Goal: Task Accomplishment & Management: Use online tool/utility

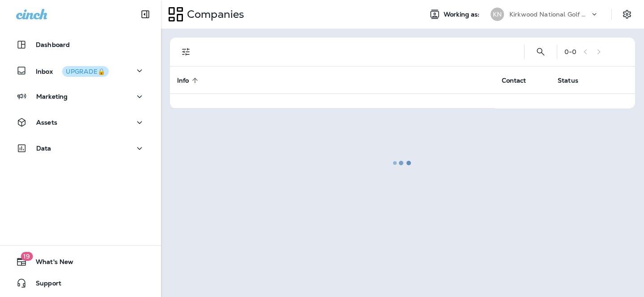
click at [546, 16] on p "Kirkwood National Golf Club" at bounding box center [549, 14] width 80 height 7
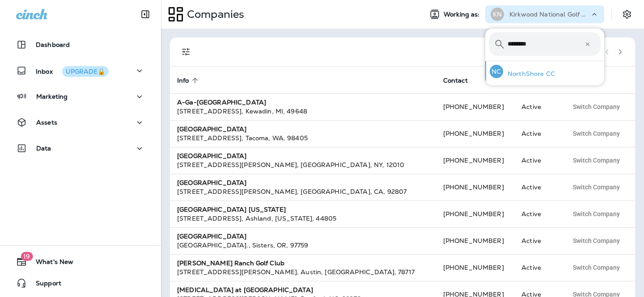
type input "********"
click at [526, 70] on p "NorthShore CC" at bounding box center [529, 73] width 52 height 7
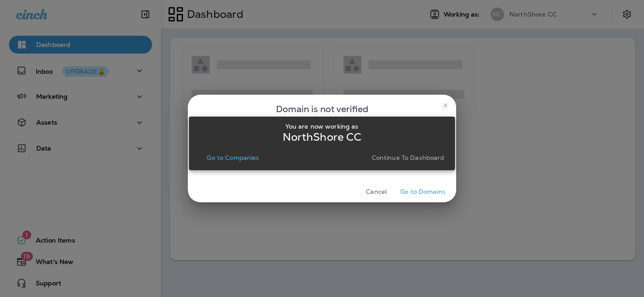
click at [402, 159] on p "Continue to Dashboard" at bounding box center [408, 157] width 73 height 7
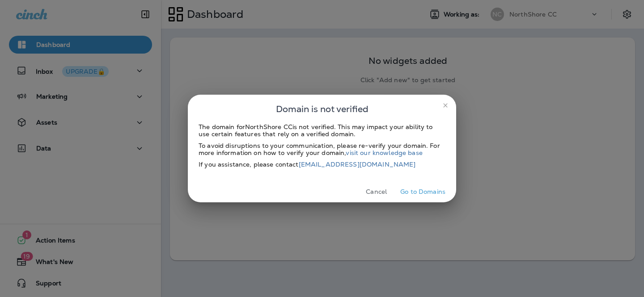
click at [447, 107] on icon "close" at bounding box center [445, 105] width 7 height 7
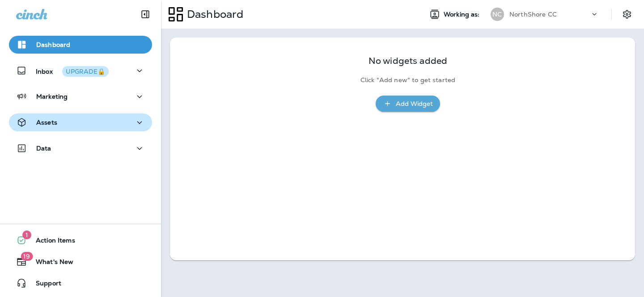
click at [77, 119] on div "Assets" at bounding box center [80, 122] width 129 height 11
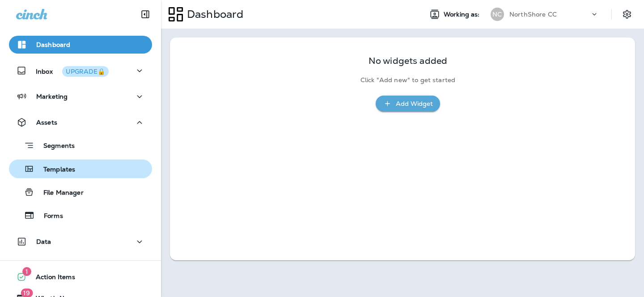
click at [61, 170] on p "Templates" at bounding box center [54, 170] width 41 height 8
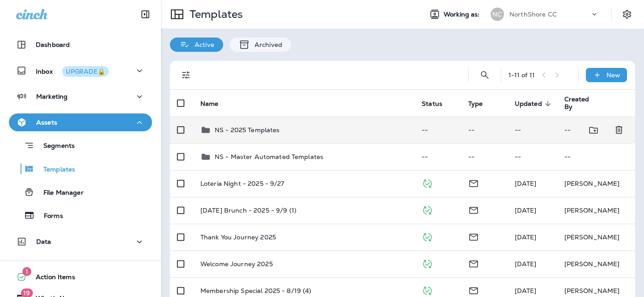
click at [284, 126] on div "NS - 2025 Templates" at bounding box center [303, 130] width 207 height 11
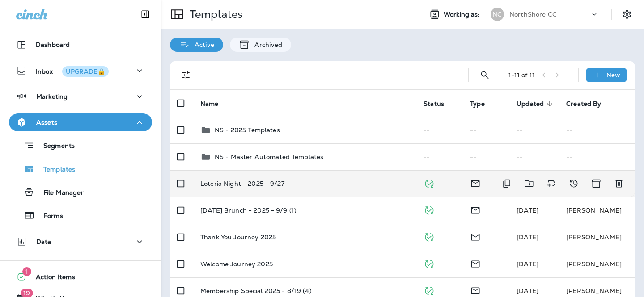
click at [449, 183] on td at bounding box center [439, 183] width 47 height 27
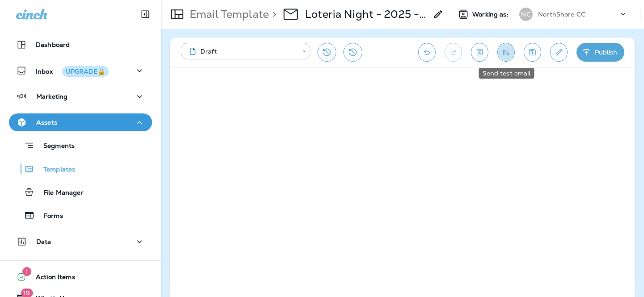
click at [501, 55] on icon "Send test email" at bounding box center [505, 52] width 9 height 9
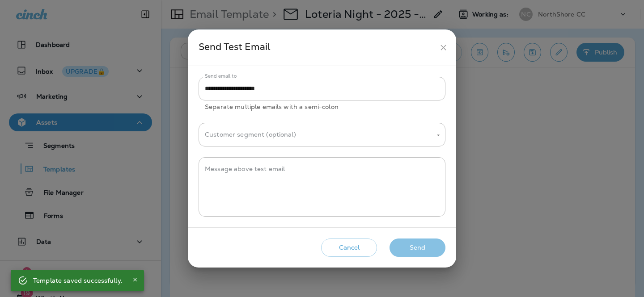
click at [420, 246] on button "Send" at bounding box center [417, 248] width 56 height 18
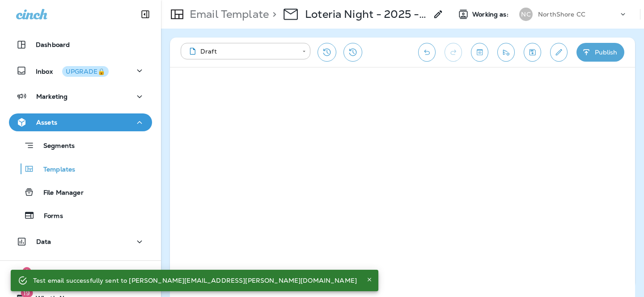
click at [551, 19] on div "NorthShore CC" at bounding box center [578, 14] width 80 height 13
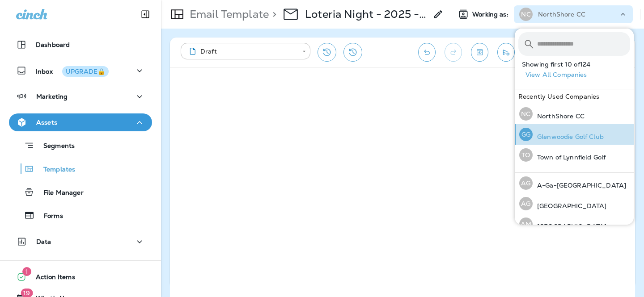
click at [547, 141] on div "GG Glenwoodie Golf Club" at bounding box center [562, 134] width 92 height 21
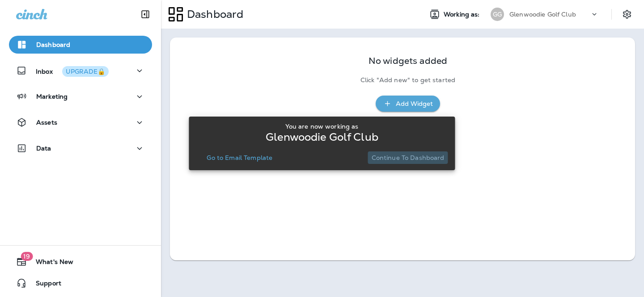
click at [415, 157] on p "Continue to Dashboard" at bounding box center [408, 157] width 73 height 7
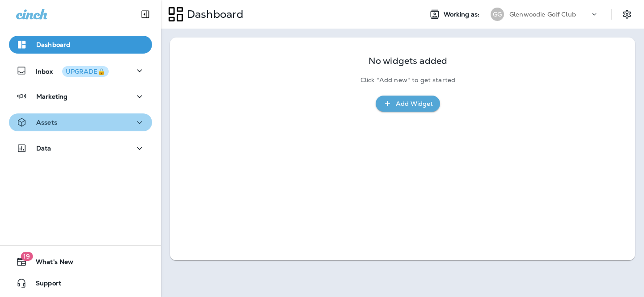
click at [82, 123] on div "Assets" at bounding box center [80, 122] width 129 height 11
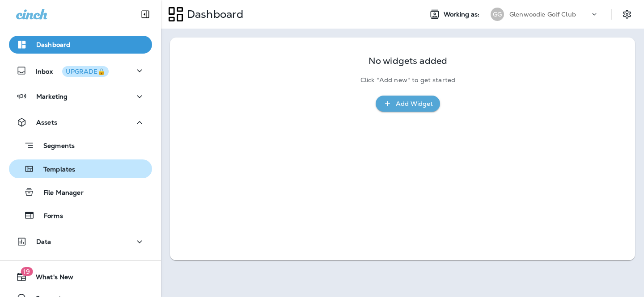
click at [71, 167] on p "Templates" at bounding box center [54, 170] width 41 height 8
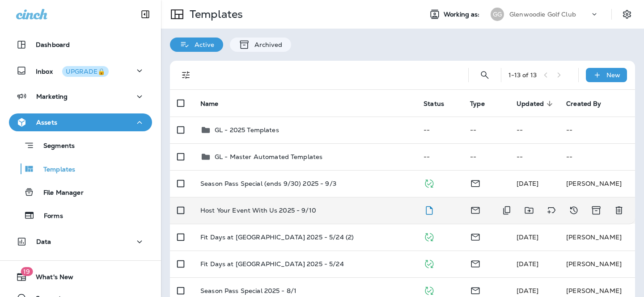
click at [267, 208] on p "Host Your Event With Us 2025 - 9/10" at bounding box center [258, 210] width 116 height 7
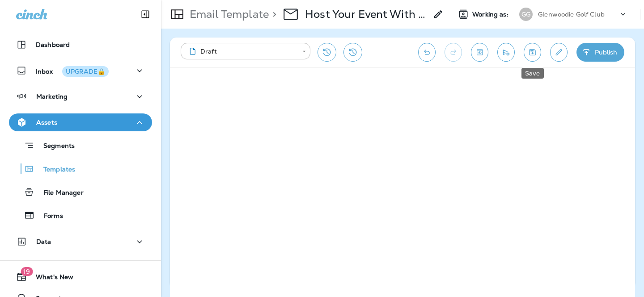
click at [528, 56] on icon "Save" at bounding box center [532, 52] width 9 height 9
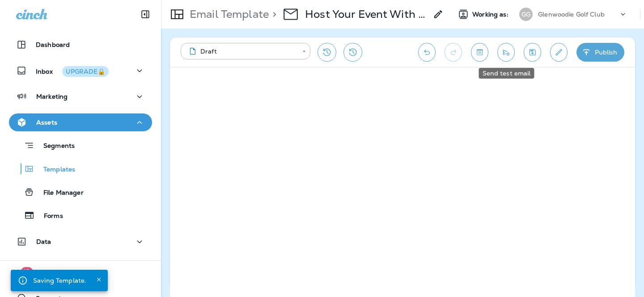
click at [501, 53] on icon "Send test email" at bounding box center [505, 52] width 9 height 9
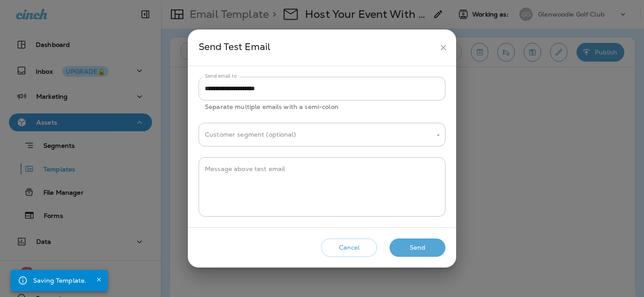
click at [416, 246] on button "Send" at bounding box center [417, 248] width 56 height 18
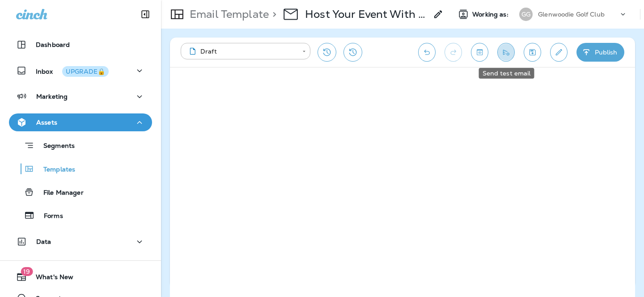
click at [504, 59] on button "Send test email" at bounding box center [505, 52] width 17 height 19
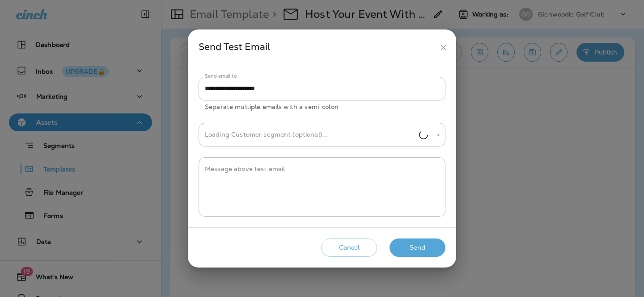
click at [427, 248] on button "Send" at bounding box center [417, 248] width 56 height 18
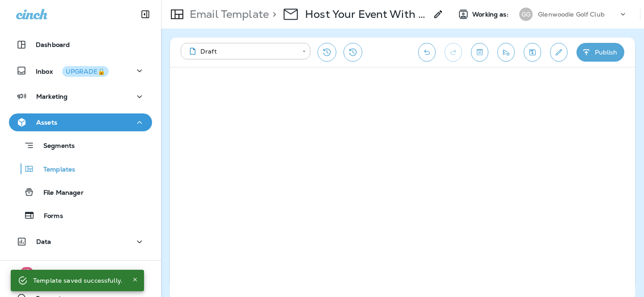
click at [510, 56] on icon "Send test email" at bounding box center [505, 52] width 9 height 9
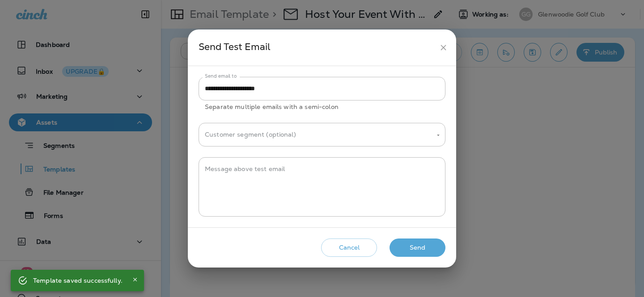
click at [417, 245] on button "Send" at bounding box center [417, 248] width 56 height 18
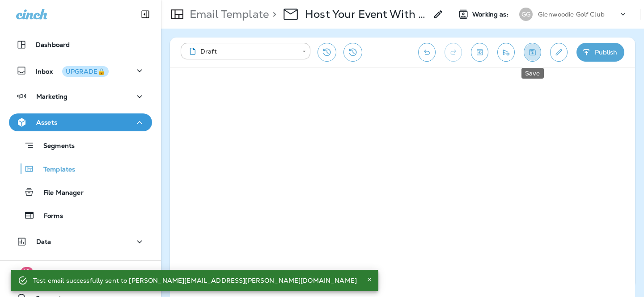
click at [527, 55] on button "Save" at bounding box center [532, 52] width 17 height 19
